Goal: Answer question/provide support: Share knowledge or assist other users

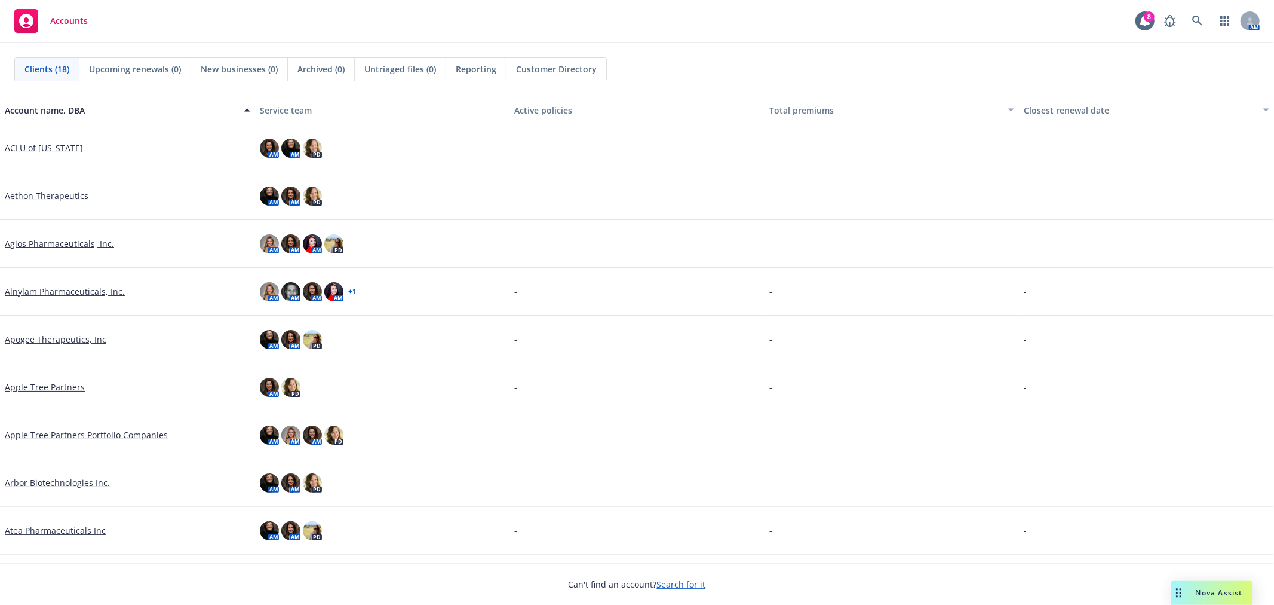
click at [1226, 595] on span "Nova Assist" at bounding box center [1219, 592] width 47 height 10
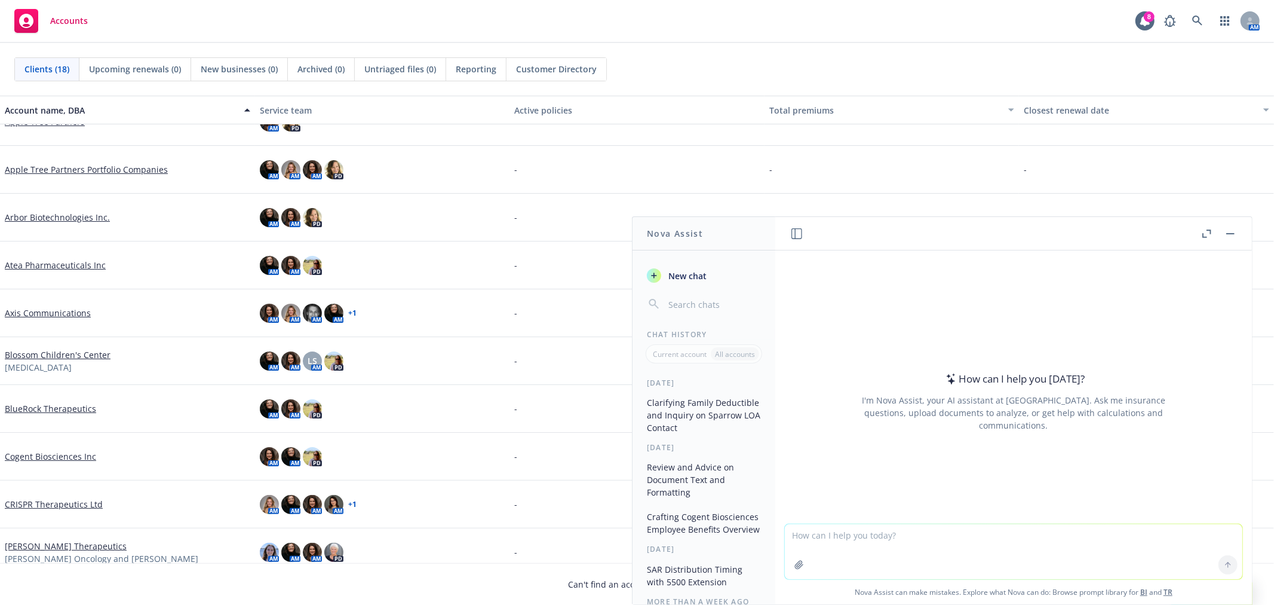
scroll to position [398, 0]
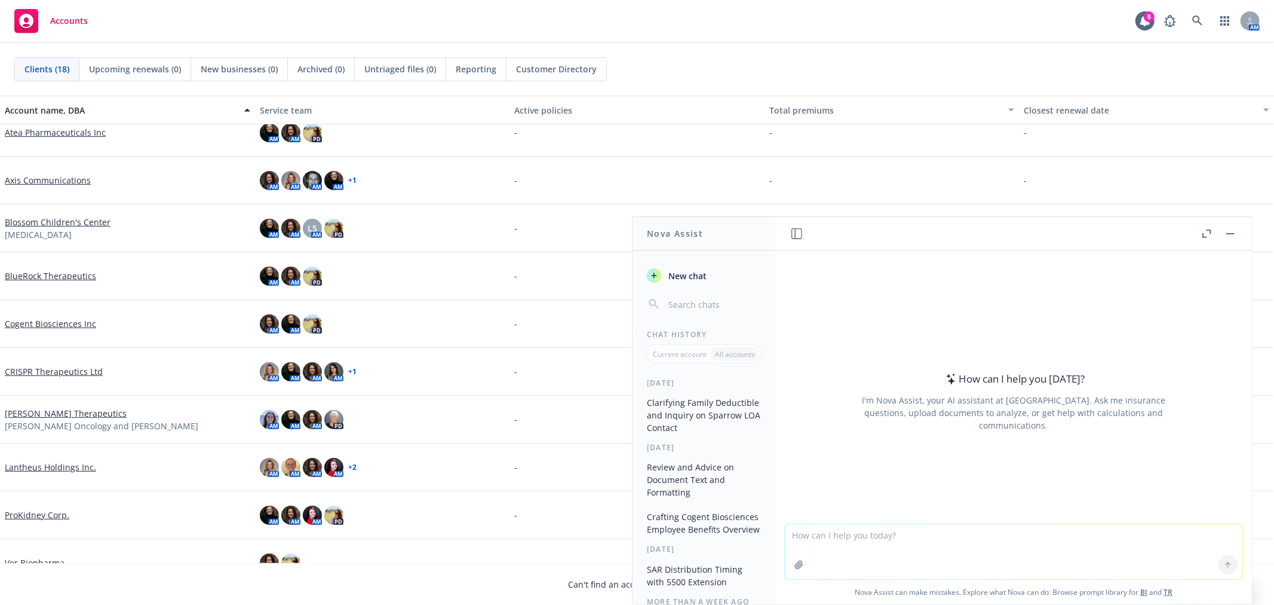
click at [75, 462] on link "Lantheus Holdings Inc." at bounding box center [50, 467] width 91 height 13
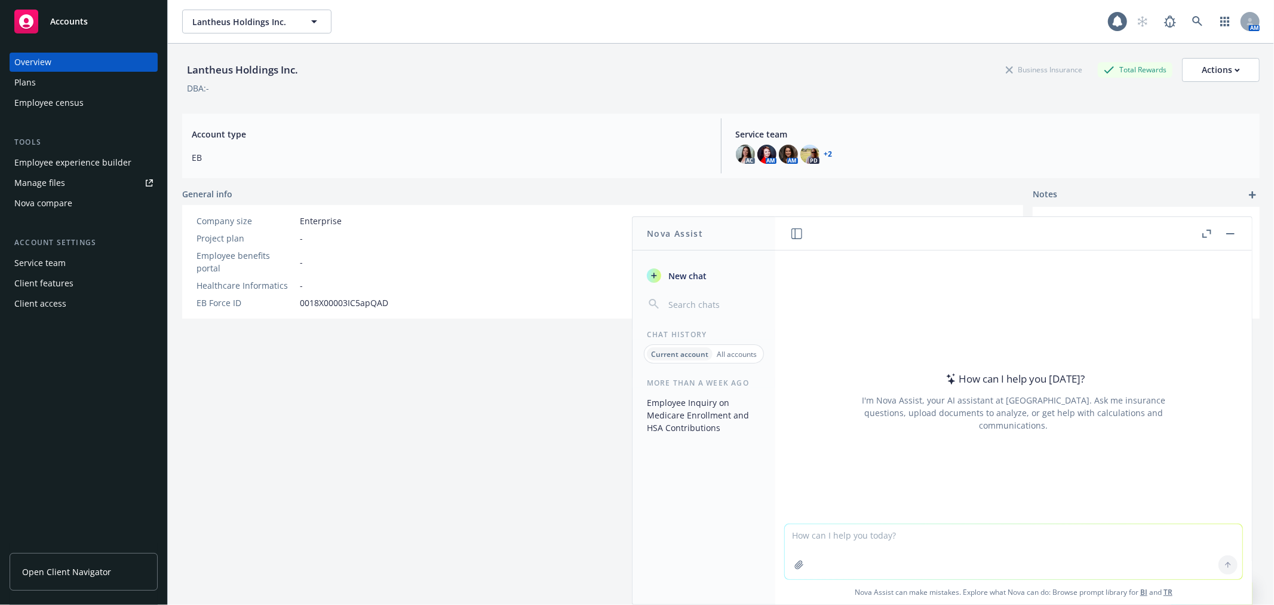
click at [910, 546] on textarea at bounding box center [1014, 551] width 458 height 55
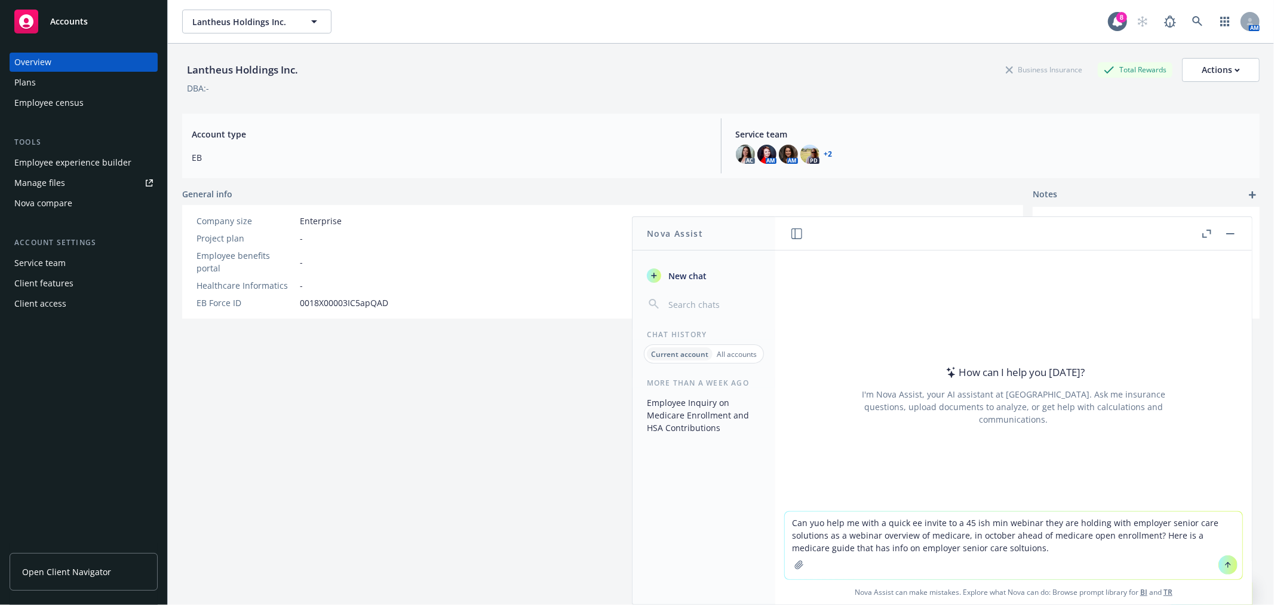
click at [813, 520] on textarea "Can yuo help me with a quick ee invite to a 45 ish min webinar they are holding…" at bounding box center [1014, 545] width 458 height 68
click at [791, 559] on button "button" at bounding box center [799, 564] width 19 height 19
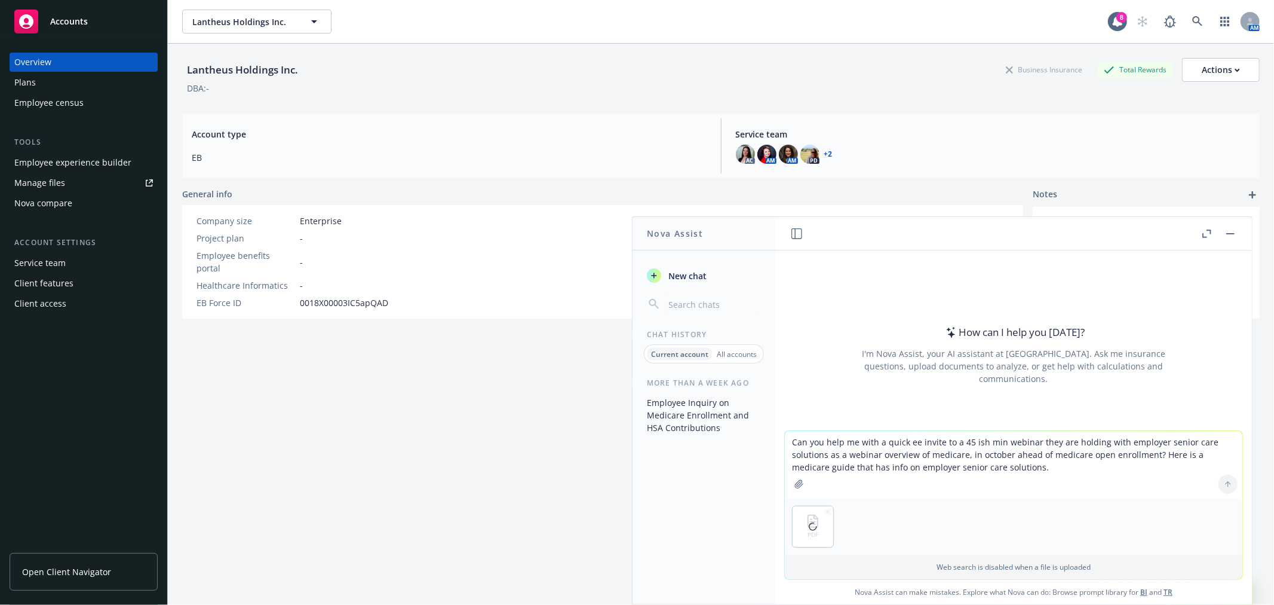
click at [912, 440] on textarea "Can you help me with a quick ee invite to a 45 ish min webinar they are holding…" at bounding box center [1014, 465] width 458 height 68
drag, startPoint x: 999, startPoint y: 439, endPoint x: 1011, endPoint y: 439, distance: 11.9
click at [1011, 439] on textarea "Can you help me with a quick employee invite to a 45 ish min webinar they are h…" at bounding box center [1014, 465] width 458 height 68
type textarea "Can you help me with a quick employee invite to a 45 min webinar they are holdi…"
click at [899, 449] on textarea "Can you help me with a quick employee invite to a 45 min webinar they are holdi…" at bounding box center [1014, 465] width 458 height 68
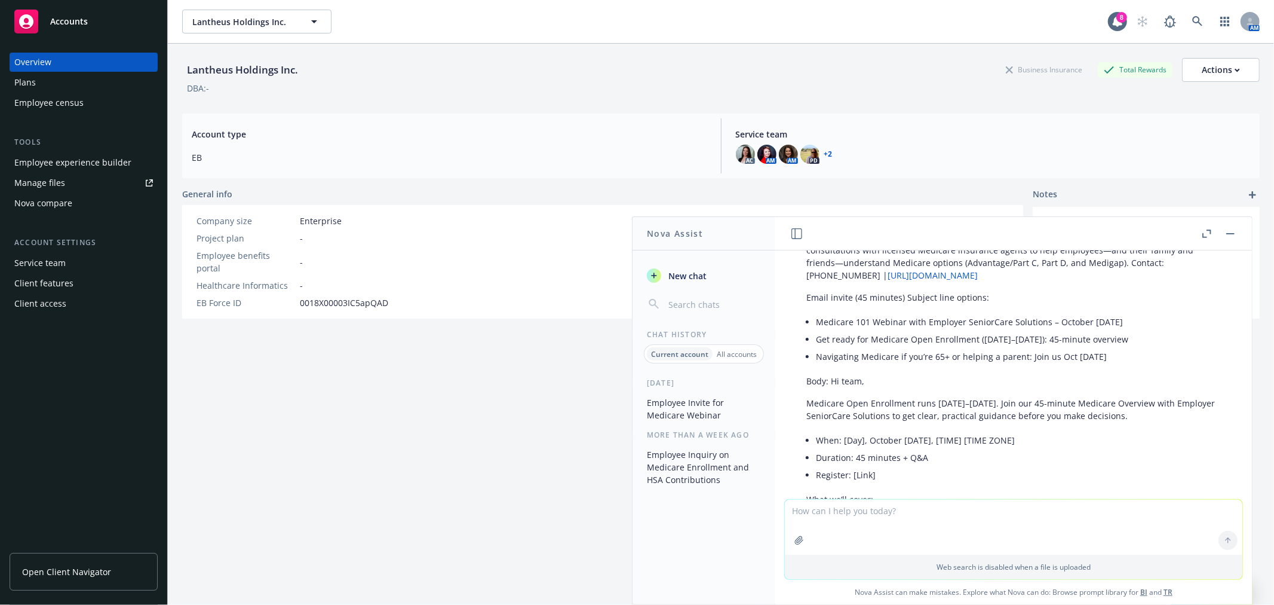
scroll to position [157, 0]
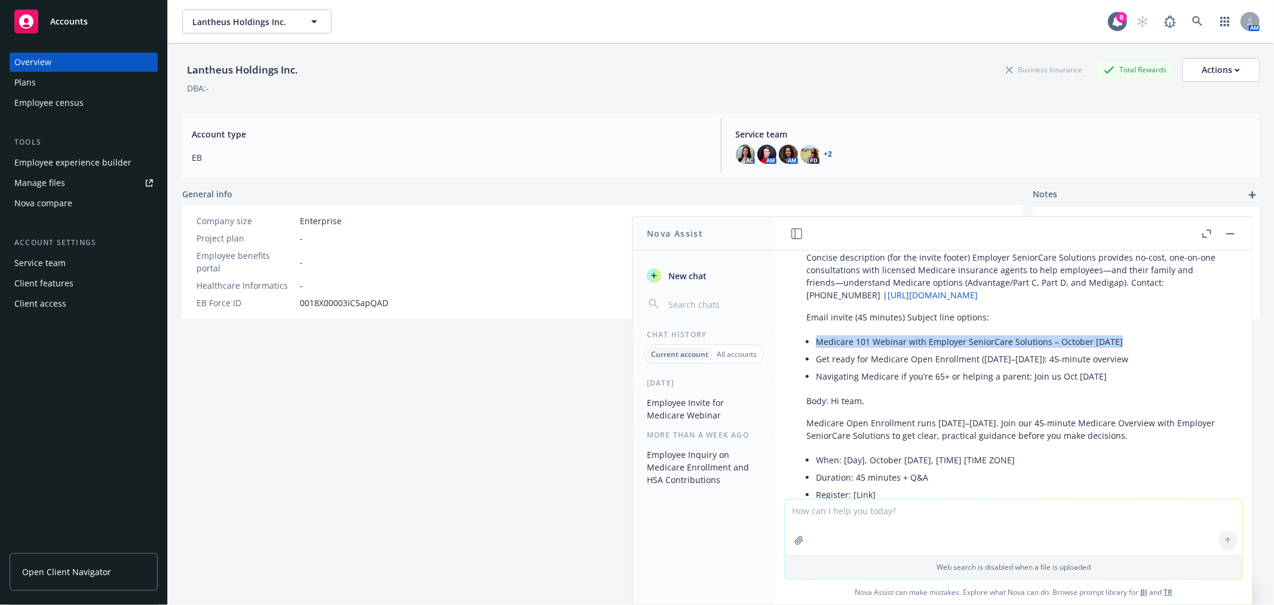
drag, startPoint x: 1087, startPoint y: 327, endPoint x: 781, endPoint y: 335, distance: 306.6
click at [781, 335] on div "pdf Medicare Overview for Employees.pdf Can you help me with a quick employee i…" at bounding box center [1014, 374] width 477 height 249
copy li "Medicare 101 Webinar with Employer SeniorCare Solutions – October [DATE]"
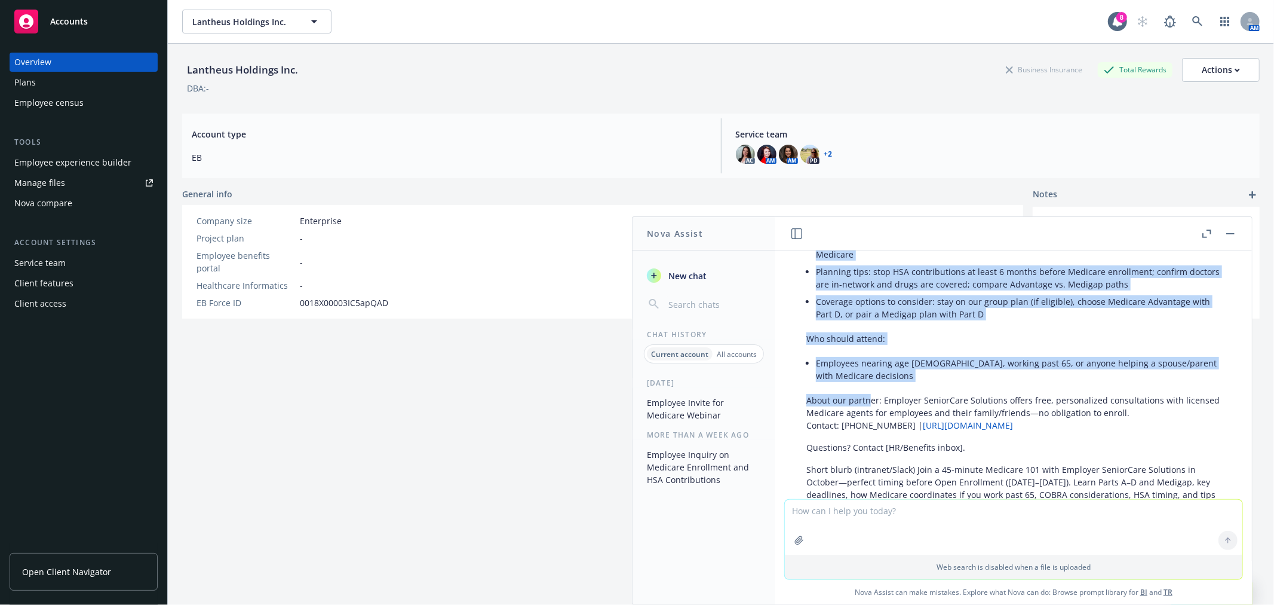
scroll to position [556, 0]
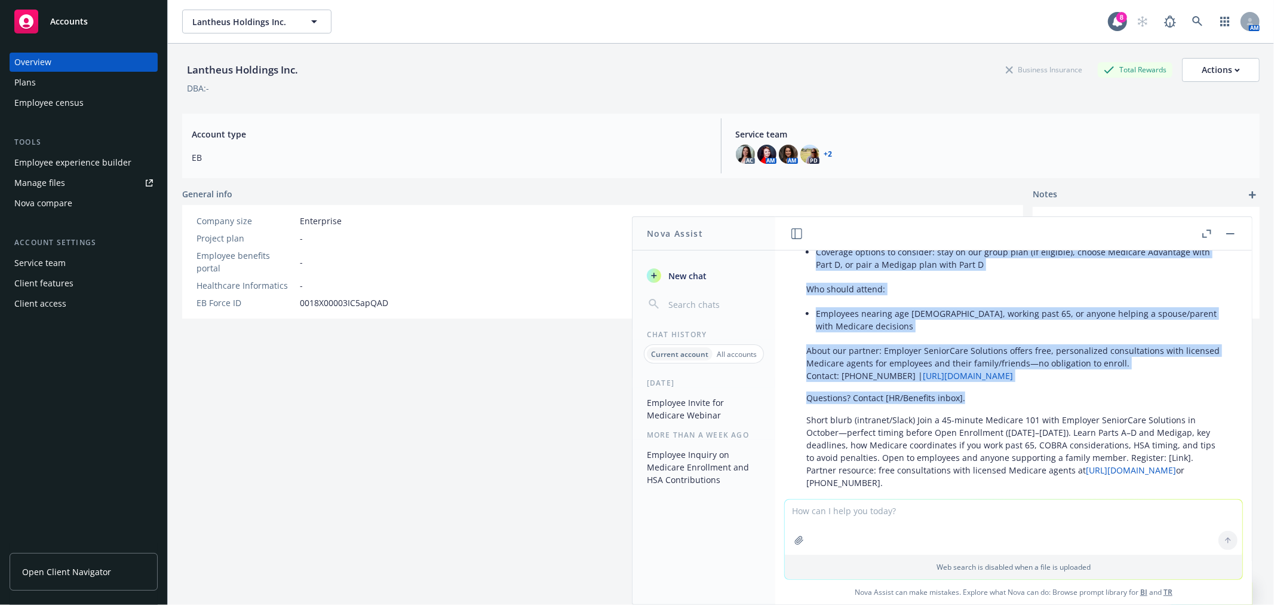
drag, startPoint x: 832, startPoint y: 318, endPoint x: 988, endPoint y: 381, distance: 168.6
click at [988, 381] on div "Absolutely—here’s a ready-to-send invite and a shorter blurb. I also included a…" at bounding box center [1014, 170] width 439 height 715
copy div "Lo ipsu, Dolorsit Amet Consectetu adip Elitsed 98–Doeiusmo 1. Temp inc 82-utlab…"
drag, startPoint x: 1230, startPoint y: 235, endPoint x: 1208, endPoint y: 235, distance: 21.5
click at [1230, 235] on button "button" at bounding box center [1231, 233] width 14 height 14
